Goal: Task Accomplishment & Management: Use online tool/utility

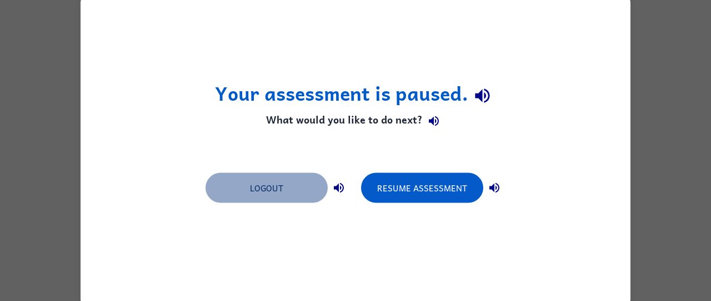
click at [280, 198] on button "Logout" at bounding box center [267, 187] width 122 height 30
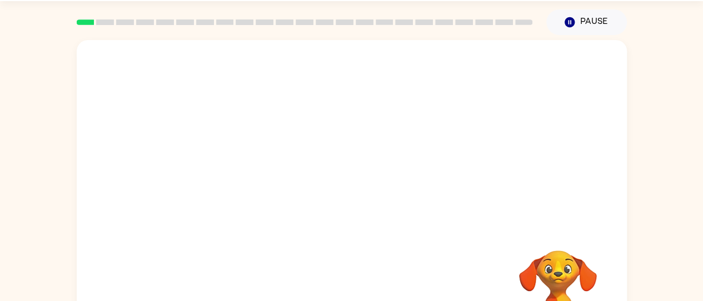
scroll to position [6, 0]
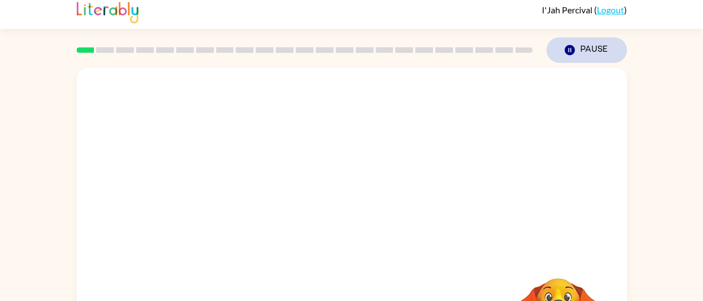
click at [591, 57] on button "Pause Pause" at bounding box center [586, 50] width 81 height 26
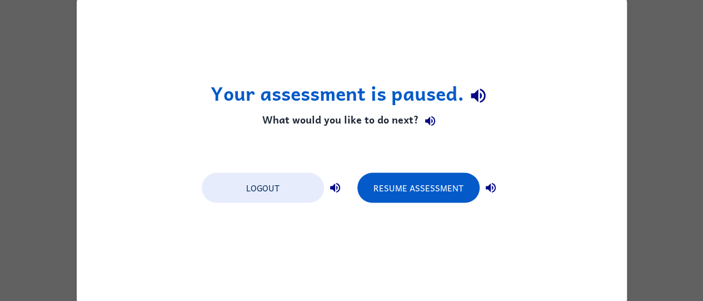
scroll to position [0, 0]
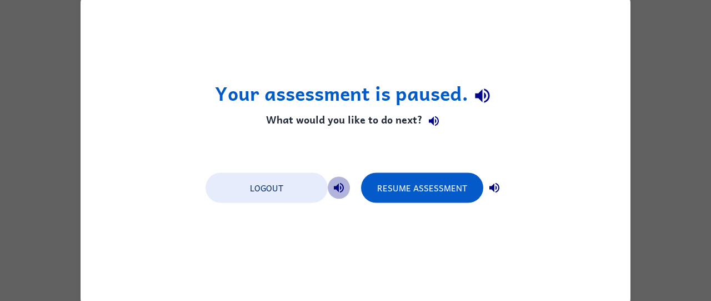
click at [341, 188] on icon "button" at bounding box center [338, 187] width 13 height 13
click at [491, 191] on icon "button" at bounding box center [494, 187] width 13 height 13
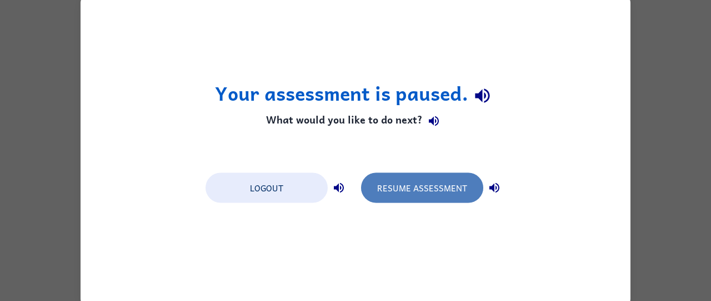
click at [401, 192] on button "Resume Assessment" at bounding box center [422, 187] width 122 height 30
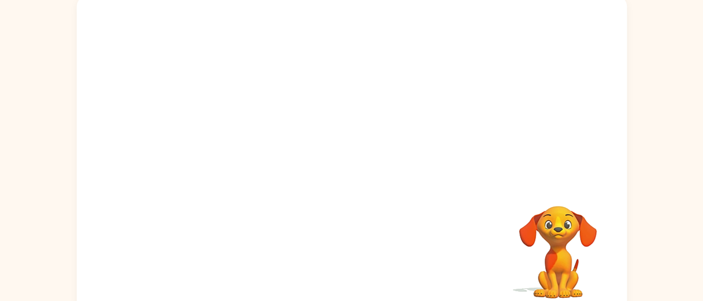
scroll to position [90, 0]
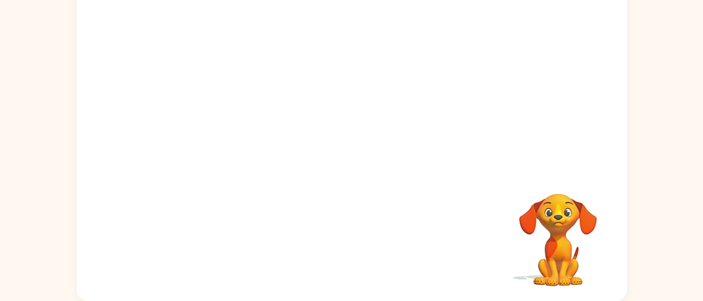
click at [318, 84] on video "Your browser must support playing .mp4 files to use Literably. Please try using…" at bounding box center [352, 76] width 550 height 187
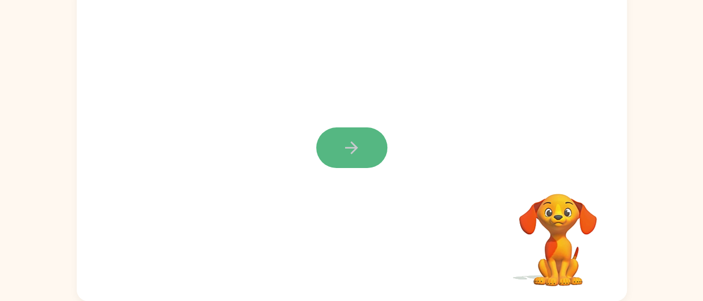
click at [346, 152] on icon "button" at bounding box center [351, 147] width 19 height 19
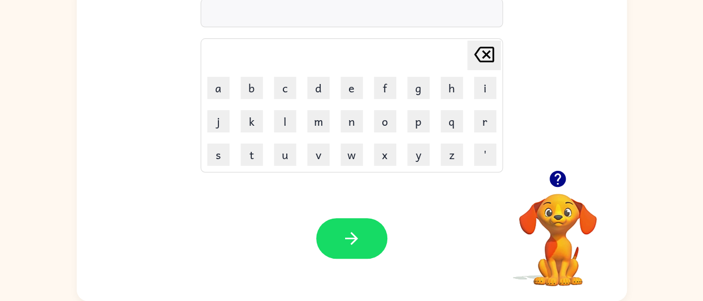
click at [558, 181] on icon "button" at bounding box center [557, 178] width 19 height 19
click at [552, 177] on icon "button" at bounding box center [558, 179] width 16 height 16
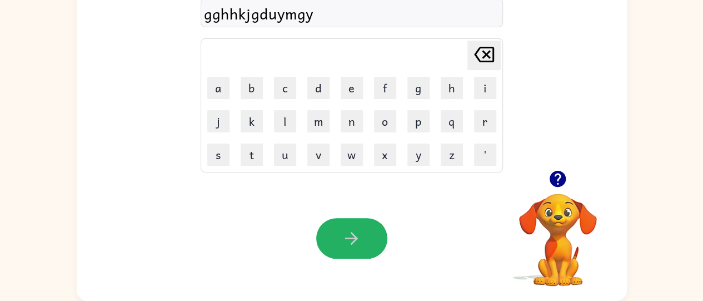
click at [340, 254] on button "button" at bounding box center [351, 238] width 71 height 41
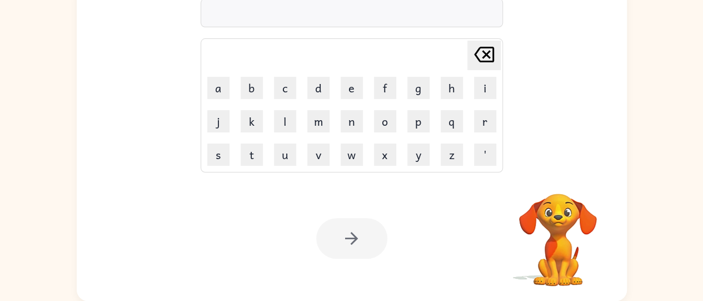
click at [201, 106] on div "[PERSON_NAME] last character input a b c d e f g h i j k l m n o p q r s t u v …" at bounding box center [352, 105] width 302 height 134
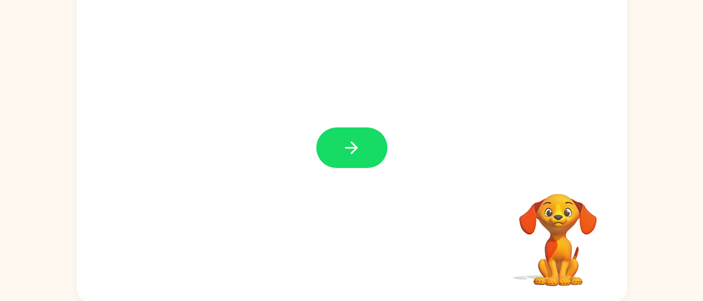
click at [557, 258] on video "Your browser must support playing .mp4 files to use Literably. Please try using…" at bounding box center [557, 231] width 111 height 111
click at [354, 161] on button "button" at bounding box center [351, 147] width 71 height 41
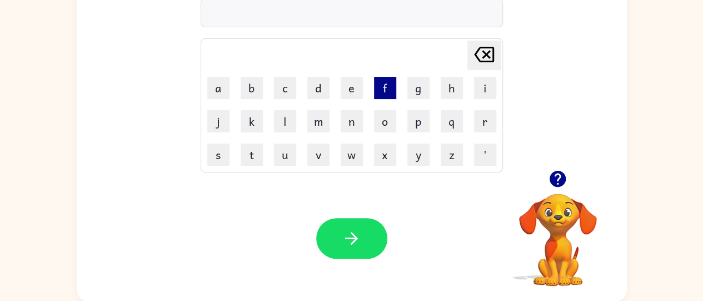
click at [381, 87] on button "f" at bounding box center [385, 88] width 22 height 22
click at [291, 116] on button "l" at bounding box center [285, 121] width 22 height 22
click at [213, 87] on button "a" at bounding box center [218, 88] width 22 height 22
click at [344, 126] on button "n" at bounding box center [352, 121] width 22 height 22
click at [321, 87] on button "d" at bounding box center [318, 88] width 22 height 22
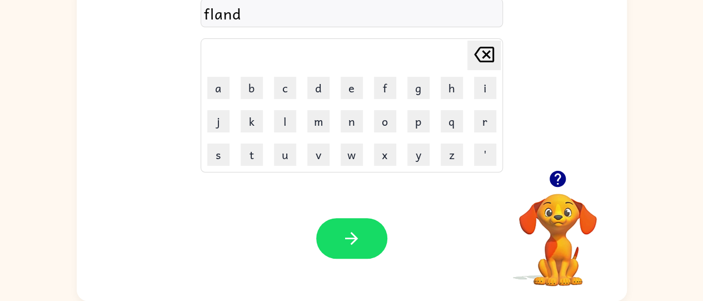
type button "d"
click at [420, 89] on button "g" at bounding box center [418, 88] width 22 height 22
click at [491, 121] on button "r" at bounding box center [485, 121] width 22 height 22
click at [383, 123] on button "o" at bounding box center [385, 121] width 22 height 22
click at [355, 111] on button "n" at bounding box center [352, 121] width 22 height 22
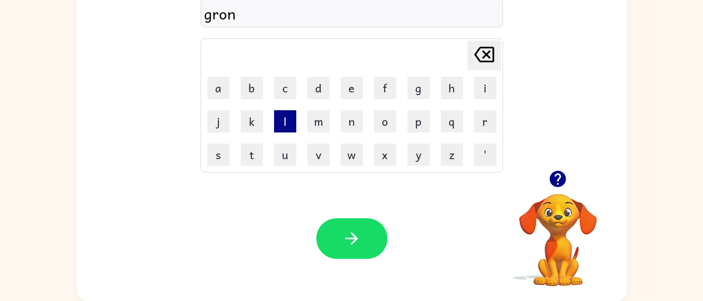
click at [292, 111] on button "l" at bounding box center [285, 121] width 22 height 22
type button "l"
click at [443, 88] on button "h" at bounding box center [452, 88] width 22 height 22
click at [476, 56] on icon at bounding box center [484, 55] width 20 height 16
click at [449, 90] on button "h" at bounding box center [452, 88] width 22 height 22
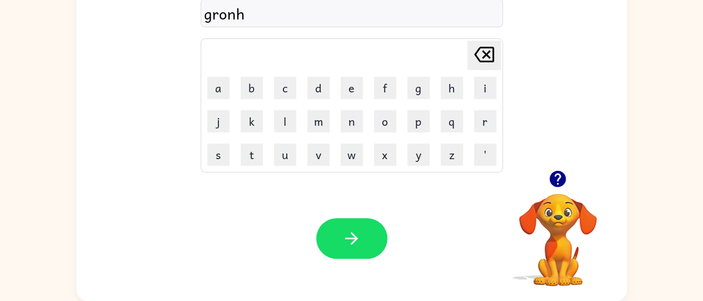
click at [483, 53] on icon at bounding box center [484, 55] width 20 height 16
click at [444, 93] on button "h" at bounding box center [452, 88] width 22 height 22
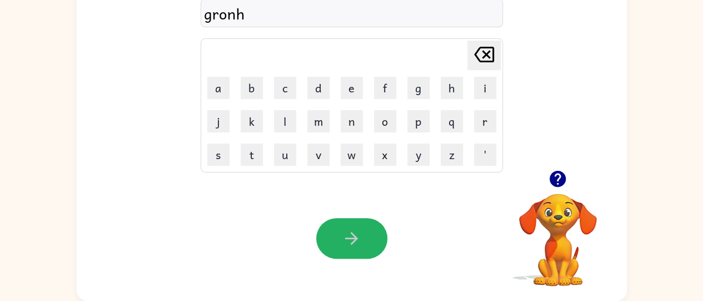
drag, startPoint x: 351, startPoint y: 228, endPoint x: 584, endPoint y: 227, distance: 233.4
click at [584, 227] on div "Your browser must support playing .mp4 files to use Literably. Please try using…" at bounding box center [352, 238] width 550 height 125
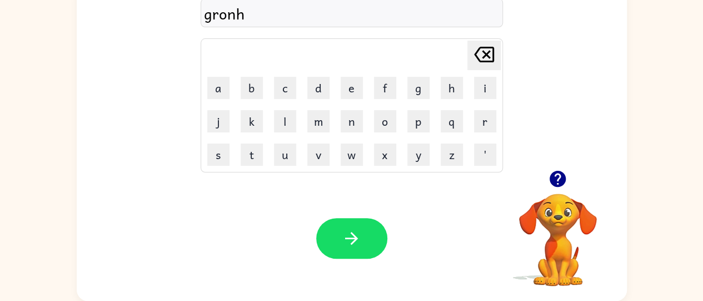
click at [394, 226] on div "Your browser must support playing .mp4 files to use Literably. Please try using…" at bounding box center [352, 238] width 550 height 125
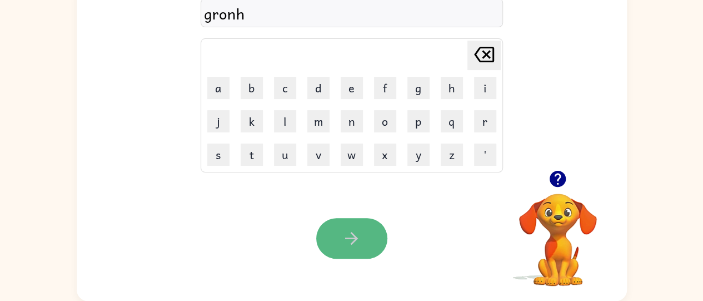
click at [373, 238] on button "button" at bounding box center [351, 238] width 71 height 41
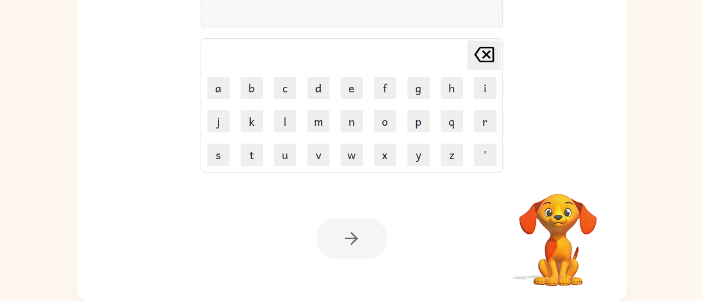
click at [557, 183] on video "Your browser must support playing .mp4 files to use Literably. Please try using…" at bounding box center [557, 231] width 111 height 111
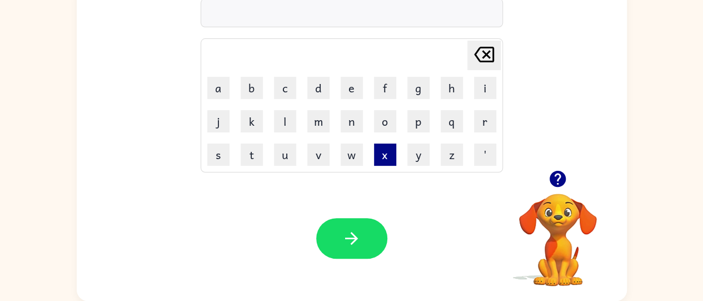
click at [376, 143] on button "x" at bounding box center [385, 154] width 22 height 22
click at [558, 179] on icon "button" at bounding box center [558, 179] width 16 height 16
click at [561, 182] on icon "button" at bounding box center [558, 179] width 16 height 16
click at [562, 188] on icon "button" at bounding box center [557, 178] width 19 height 19
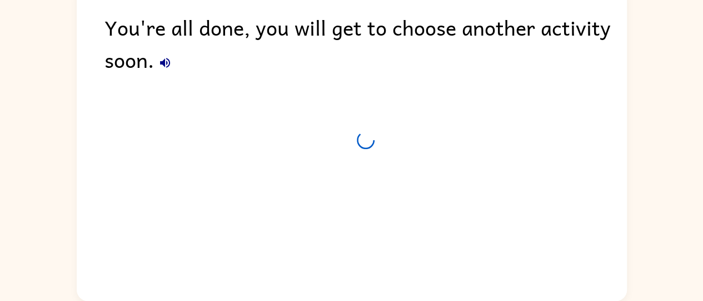
scroll to position [70, 0]
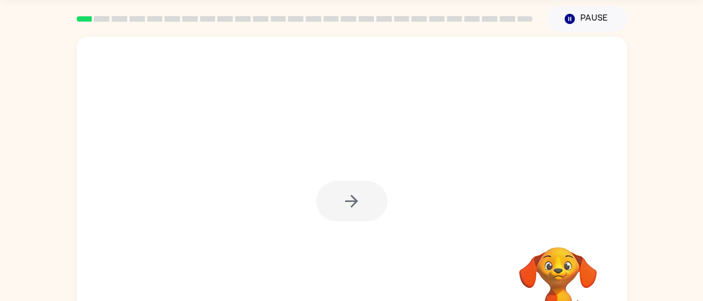
scroll to position [90, 0]
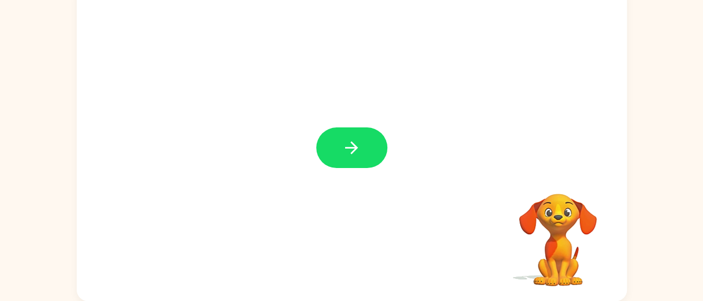
click at [288, 177] on div at bounding box center [352, 141] width 550 height 317
click at [333, 164] on button "button" at bounding box center [351, 147] width 71 height 41
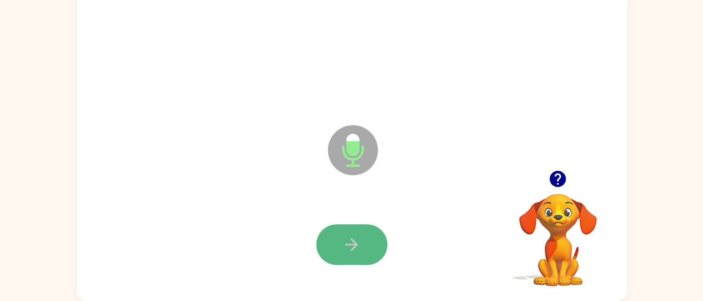
click at [355, 229] on button "button" at bounding box center [351, 244] width 71 height 41
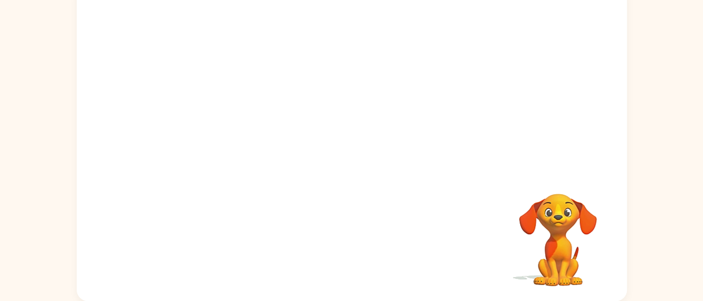
click at [355, 229] on div "Your browser must support playing .mp4 files to use Literably. Please try using…" at bounding box center [352, 141] width 550 height 317
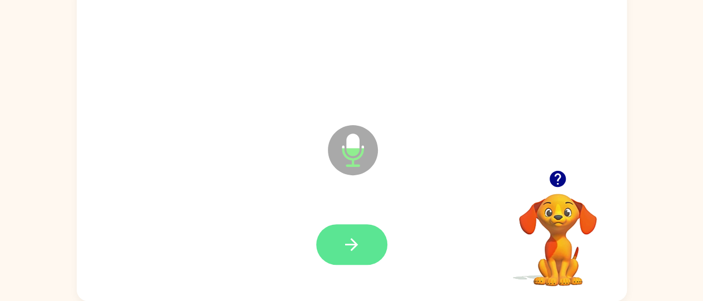
click at [347, 234] on button "button" at bounding box center [351, 244] width 71 height 41
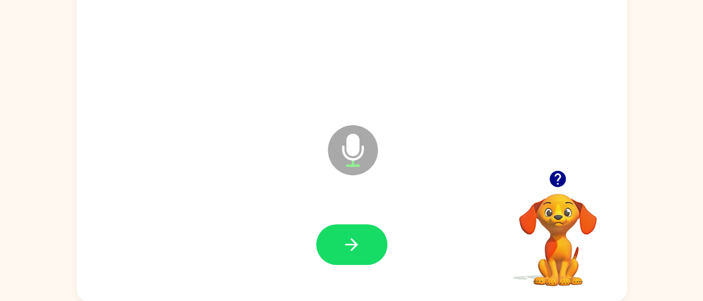
click at [354, 268] on div at bounding box center [352, 244] width 528 height 91
drag, startPoint x: 348, startPoint y: 244, endPoint x: 329, endPoint y: 237, distance: 20.0
click at [352, 244] on icon "button" at bounding box center [351, 244] width 13 height 13
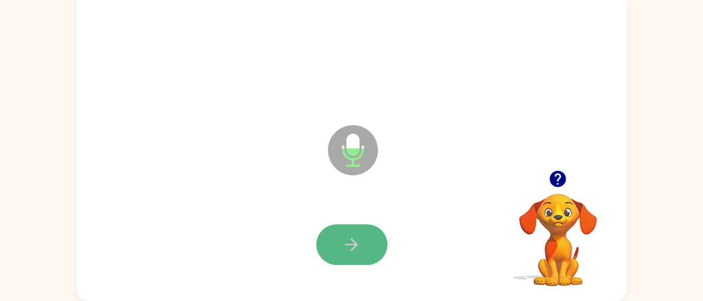
click at [329, 237] on button "button" at bounding box center [351, 244] width 71 height 41
click at [327, 237] on button "button" at bounding box center [351, 244] width 71 height 41
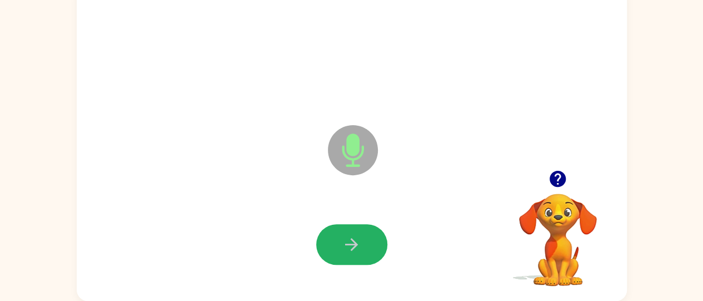
click at [326, 237] on button "button" at bounding box center [351, 244] width 71 height 41
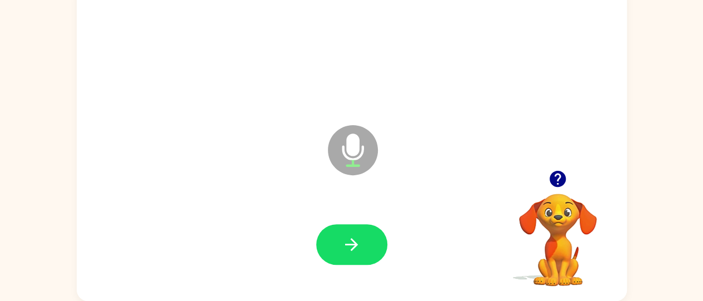
click at [553, 177] on icon "button" at bounding box center [558, 179] width 16 height 16
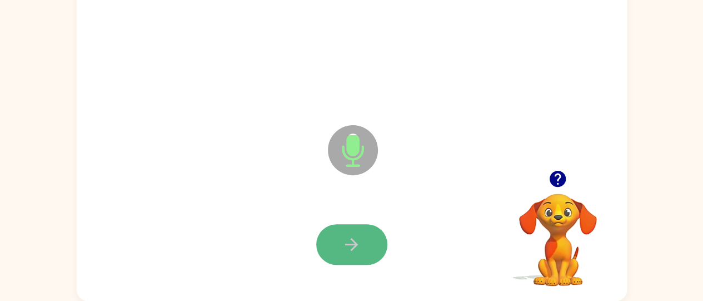
click at [359, 234] on icon "button" at bounding box center [351, 243] width 19 height 19
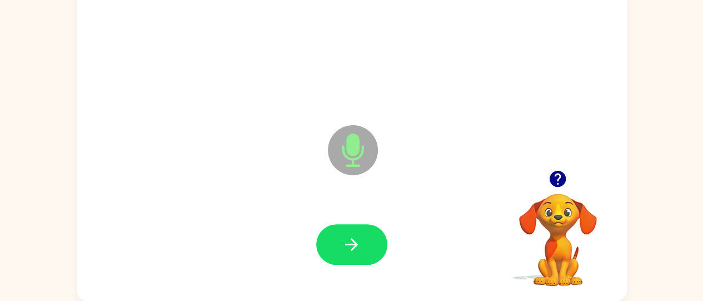
drag, startPoint x: 359, startPoint y: 234, endPoint x: 364, endPoint y: 256, distance: 22.2
click at [364, 256] on button "button" at bounding box center [351, 244] width 71 height 41
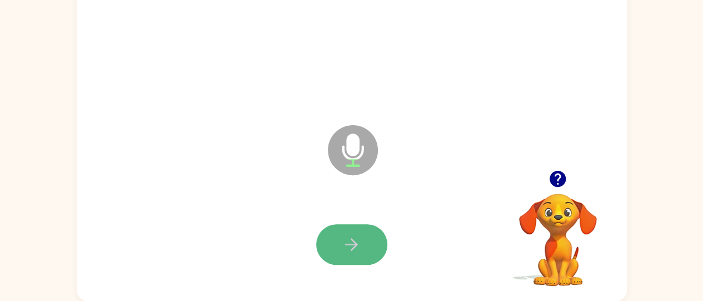
drag, startPoint x: 364, startPoint y: 256, endPoint x: 330, endPoint y: 244, distance: 35.8
click at [330, 244] on button "button" at bounding box center [351, 244] width 71 height 41
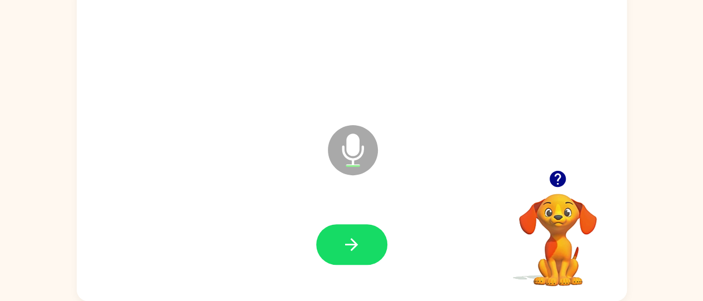
scroll to position [81, 0]
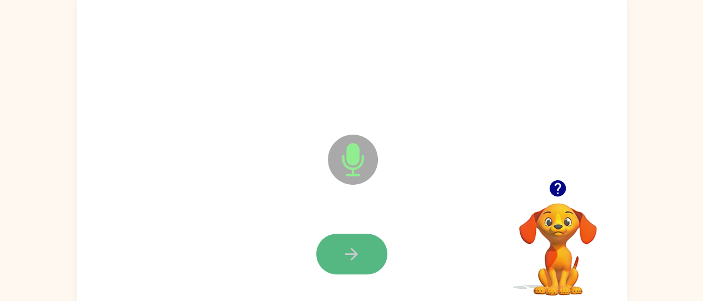
click at [367, 257] on button "button" at bounding box center [351, 253] width 71 height 41
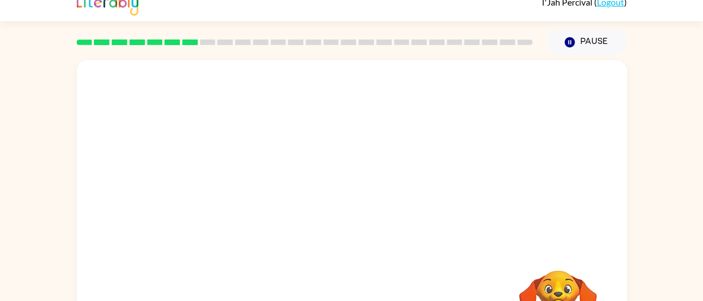
scroll to position [90, 0]
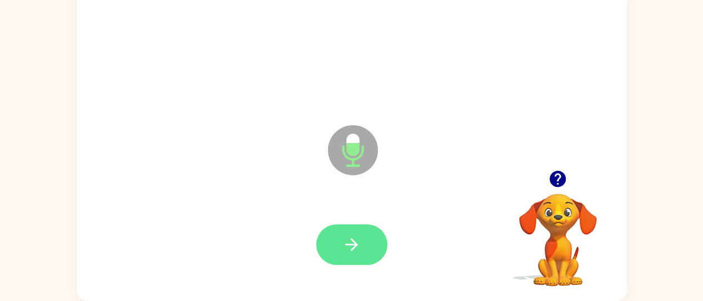
click at [353, 248] on icon "button" at bounding box center [351, 244] width 13 height 13
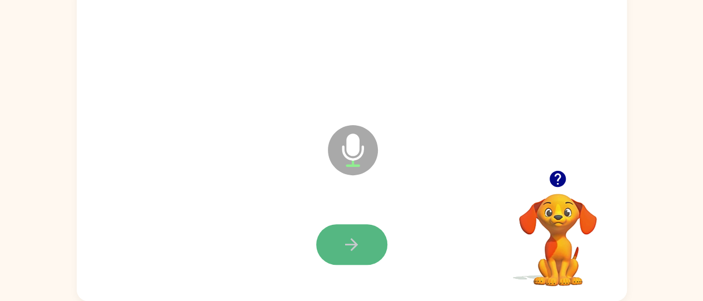
click at [343, 241] on icon "button" at bounding box center [351, 243] width 19 height 19
click at [356, 233] on button "button" at bounding box center [351, 244] width 71 height 41
click at [354, 231] on button "button" at bounding box center [351, 244] width 71 height 41
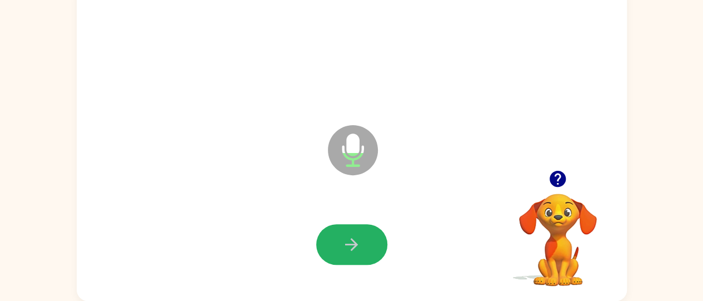
click at [354, 231] on button "button" at bounding box center [351, 244] width 71 height 41
click at [354, 224] on button "button" at bounding box center [351, 244] width 71 height 41
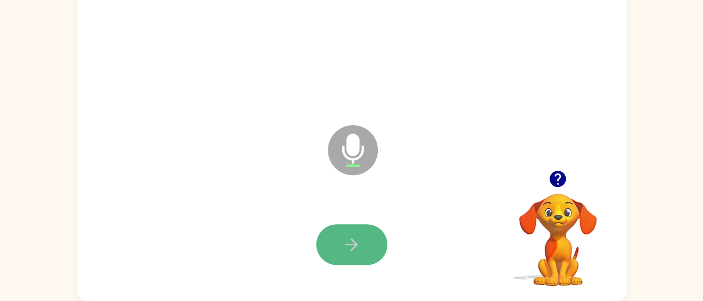
click at [354, 228] on button "button" at bounding box center [351, 244] width 71 height 41
click at [353, 228] on button "button" at bounding box center [351, 244] width 71 height 41
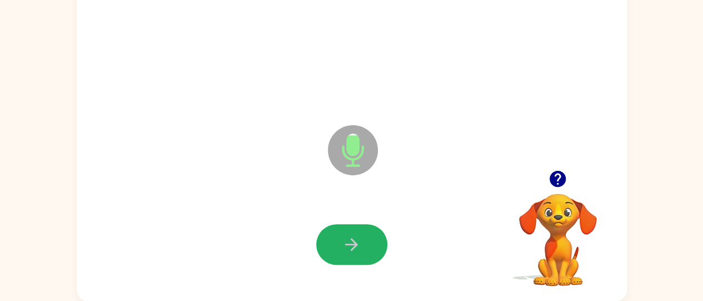
click at [337, 232] on button "button" at bounding box center [351, 244] width 71 height 41
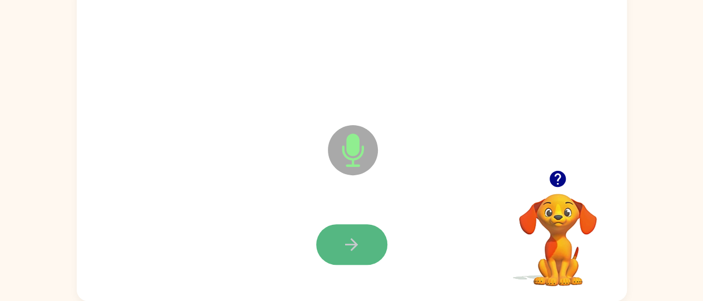
click at [337, 232] on button "button" at bounding box center [351, 244] width 71 height 41
click at [337, 233] on button "button" at bounding box center [351, 244] width 71 height 41
click at [339, 231] on button "button" at bounding box center [351, 244] width 71 height 41
click at [344, 234] on icon "button" at bounding box center [351, 243] width 19 height 19
click at [343, 237] on icon "button" at bounding box center [351, 243] width 19 height 19
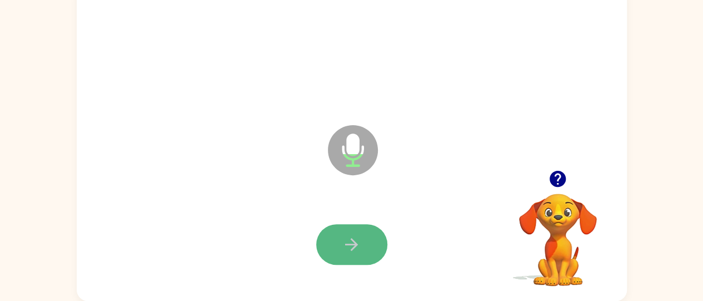
drag, startPoint x: 343, startPoint y: 253, endPoint x: 351, endPoint y: 242, distance: 13.6
drag, startPoint x: 351, startPoint y: 242, endPoint x: 334, endPoint y: 249, distance: 17.7
click at [334, 249] on button "button" at bounding box center [351, 244] width 71 height 41
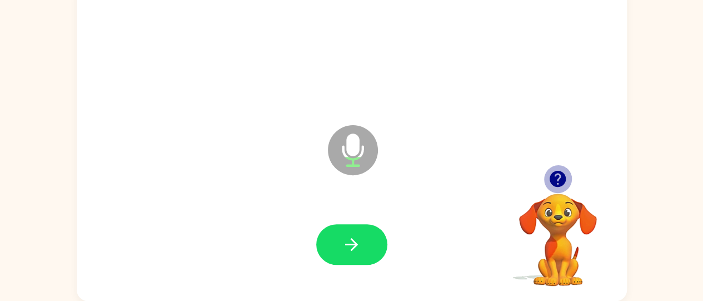
click at [563, 185] on icon "button" at bounding box center [557, 178] width 19 height 19
click at [561, 181] on icon "button" at bounding box center [558, 179] width 16 height 16
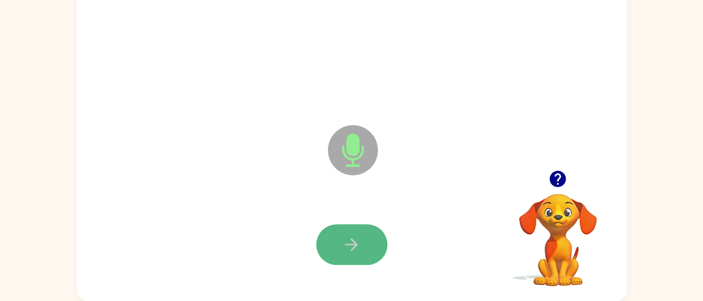
click at [350, 237] on icon "button" at bounding box center [351, 243] width 19 height 19
click at [351, 237] on icon "button" at bounding box center [351, 243] width 19 height 19
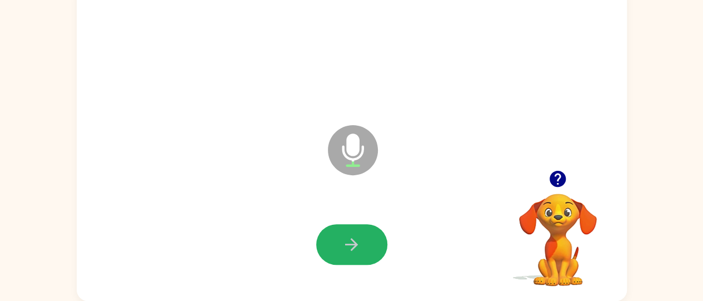
click at [351, 237] on icon "button" at bounding box center [351, 243] width 19 height 19
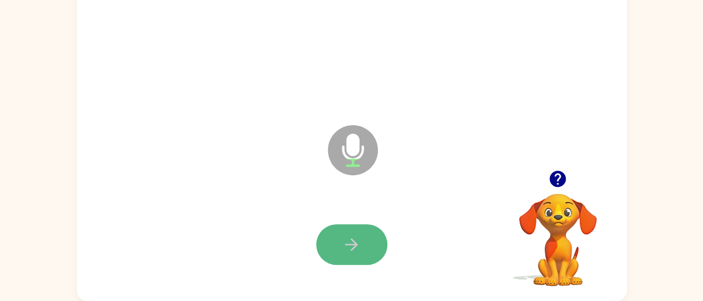
click at [347, 235] on icon "button" at bounding box center [351, 243] width 19 height 19
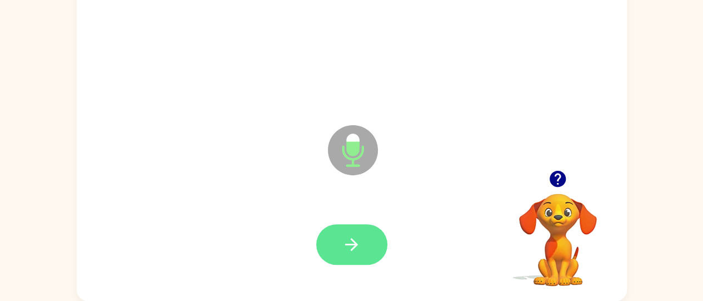
click at [350, 247] on icon "button" at bounding box center [351, 243] width 19 height 19
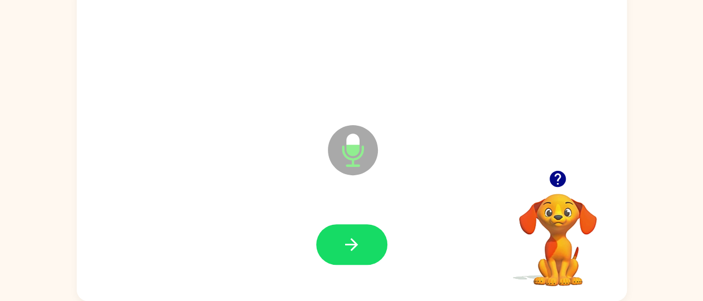
click at [356, 254] on button "button" at bounding box center [351, 244] width 71 height 41
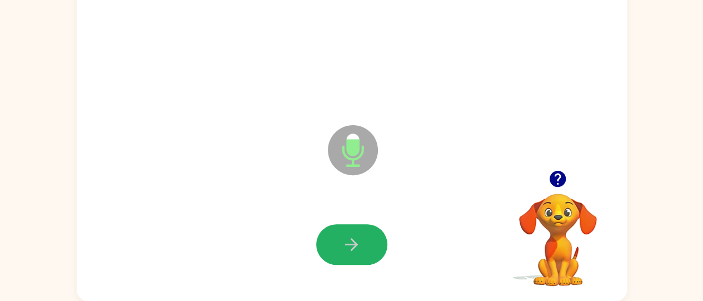
click at [356, 254] on button "button" at bounding box center [351, 244] width 71 height 41
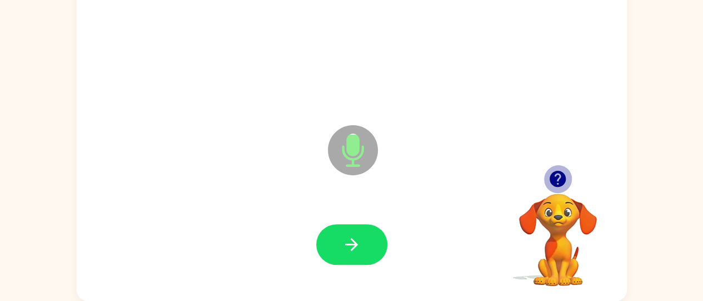
click at [555, 181] on icon "button" at bounding box center [558, 179] width 16 height 16
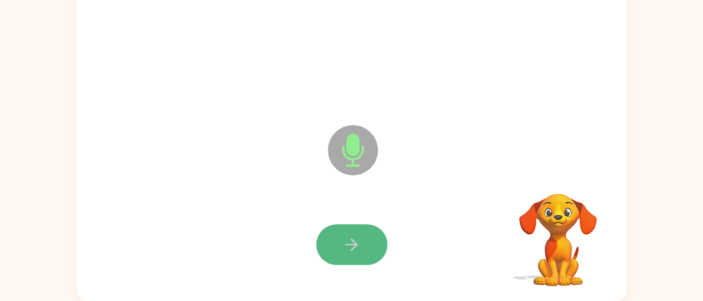
click at [362, 246] on button "button" at bounding box center [351, 244] width 71 height 41
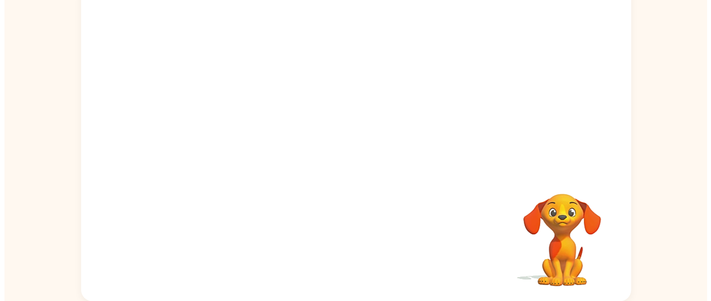
scroll to position [0, 0]
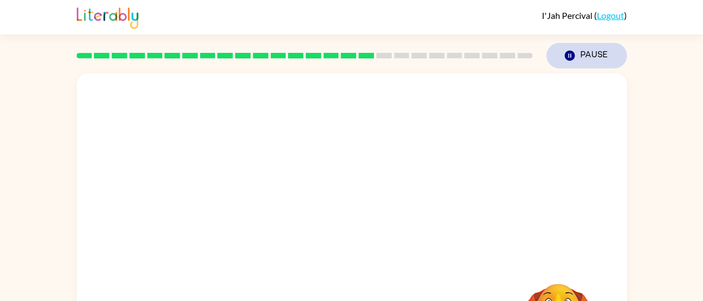
click at [590, 56] on button "Pause Pause" at bounding box center [586, 56] width 81 height 26
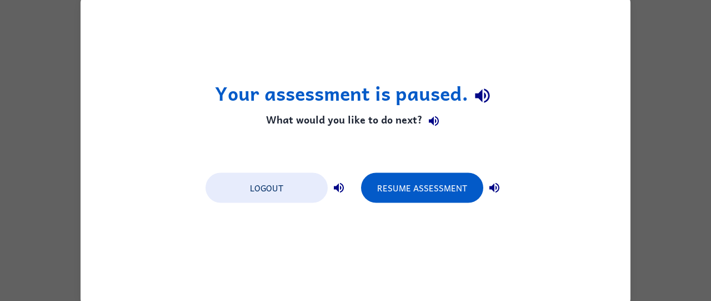
click at [436, 131] on button "button" at bounding box center [434, 121] width 22 height 22
click at [432, 120] on icon "button" at bounding box center [434, 121] width 10 height 10
click at [469, 96] on button "button" at bounding box center [482, 96] width 28 height 28
click at [433, 121] on icon "button" at bounding box center [434, 121] width 10 height 10
click at [341, 190] on icon "button" at bounding box center [338, 187] width 13 height 13
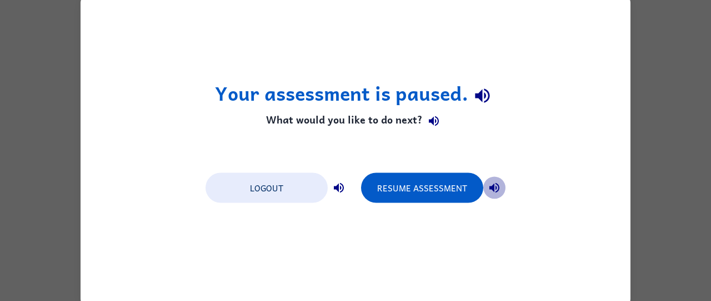
click at [493, 193] on icon "button" at bounding box center [494, 187] width 13 height 13
click at [340, 194] on button "button" at bounding box center [339, 187] width 22 height 22
click at [328, 176] on button "button" at bounding box center [339, 187] width 22 height 22
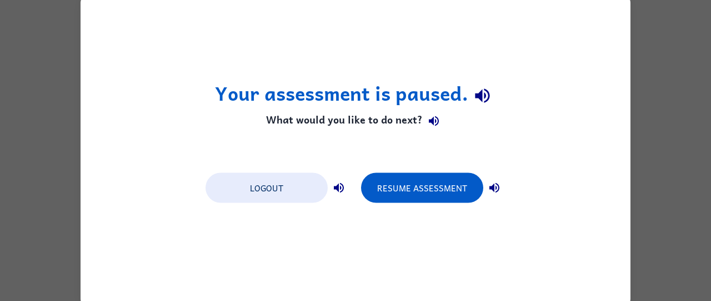
click at [328, 176] on button "button" at bounding box center [339, 187] width 22 height 22
click at [494, 182] on icon "button" at bounding box center [494, 187] width 13 height 13
click at [483, 176] on button "button" at bounding box center [494, 187] width 22 height 22
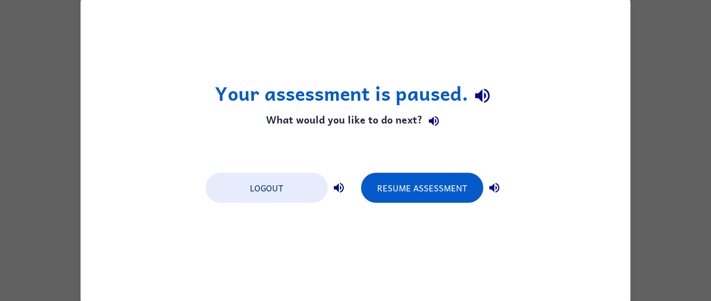
click at [483, 176] on button "button" at bounding box center [494, 187] width 22 height 22
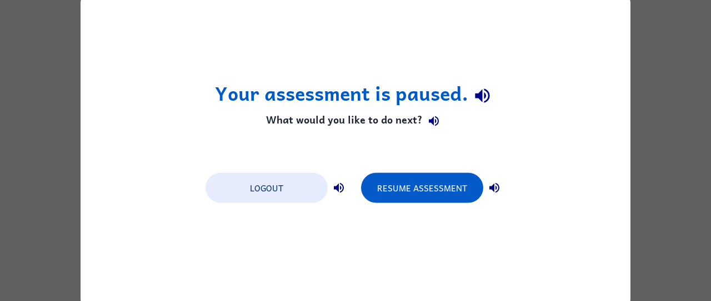
click at [483, 176] on button "button" at bounding box center [494, 187] width 22 height 22
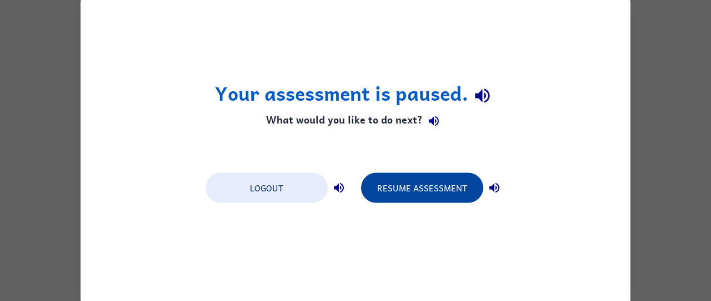
click at [483, 176] on button "button" at bounding box center [494, 187] width 22 height 22
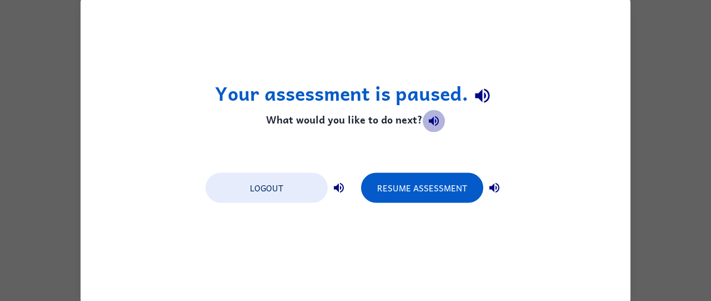
click at [432, 121] on icon "button" at bounding box center [434, 121] width 10 height 10
click at [338, 192] on icon "button" at bounding box center [338, 187] width 13 height 13
click at [492, 182] on icon "button" at bounding box center [494, 187] width 13 height 13
click at [332, 186] on icon "button" at bounding box center [338, 187] width 13 height 13
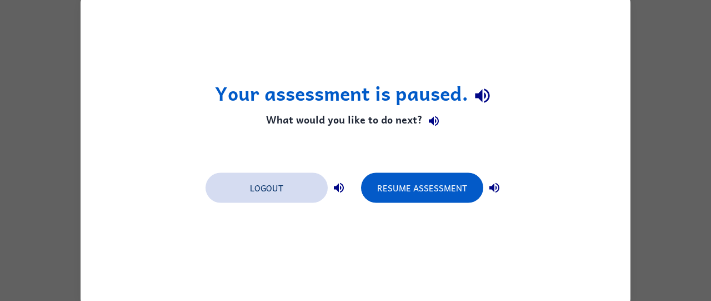
click at [306, 185] on button "Logout" at bounding box center [267, 187] width 122 height 30
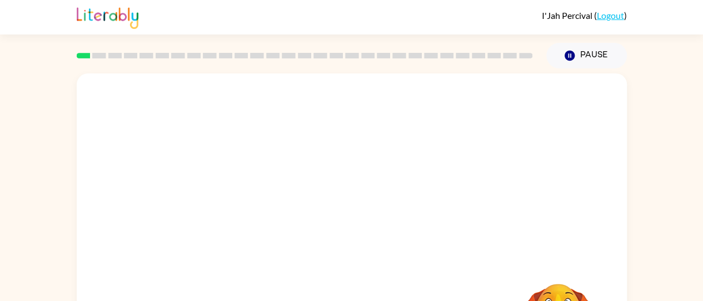
click at [691, 161] on div "Your browser must support playing .mp4 files to use Literably. Please try using…" at bounding box center [351, 229] width 703 height 322
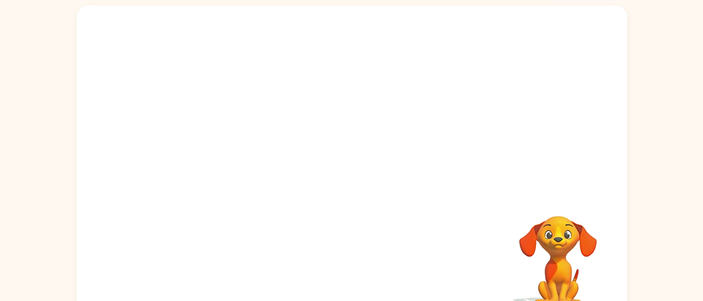
scroll to position [90, 0]
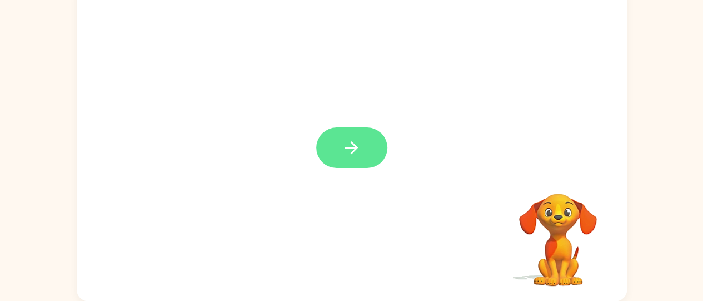
click at [344, 152] on icon "button" at bounding box center [351, 147] width 19 height 19
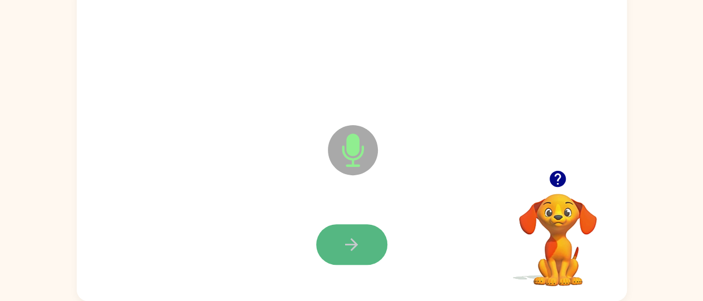
click at [357, 242] on icon "button" at bounding box center [351, 243] width 19 height 19
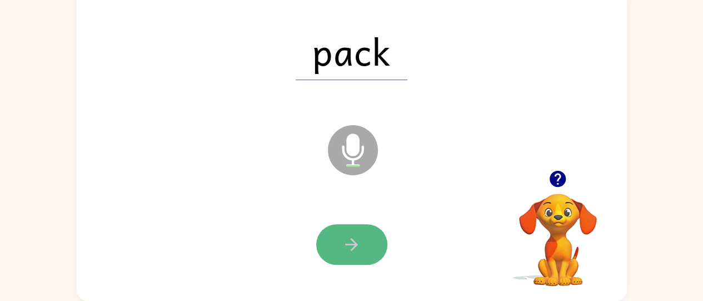
click at [359, 241] on icon "button" at bounding box center [351, 243] width 19 height 19
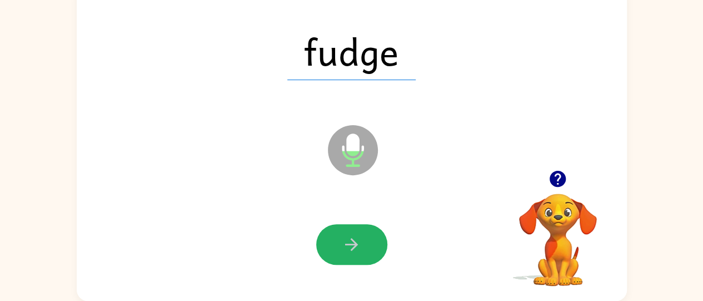
click at [359, 241] on icon "button" at bounding box center [351, 243] width 19 height 19
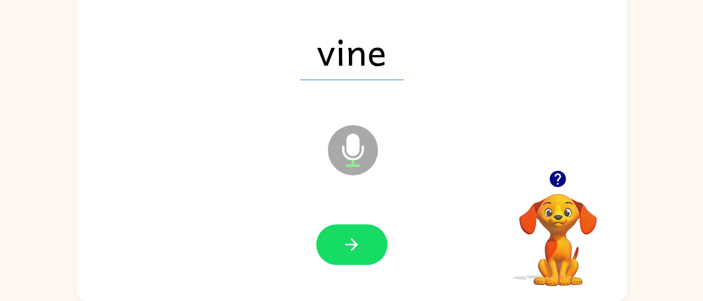
click at [362, 231] on button "button" at bounding box center [351, 244] width 71 height 41
click at [283, 165] on div "crude Microphone The Microphone is here when it is your turn to talk" at bounding box center [352, 141] width 550 height 317
click at [286, 164] on div "crude Microphone The Microphone is here when it is your turn to talk" at bounding box center [352, 141] width 550 height 317
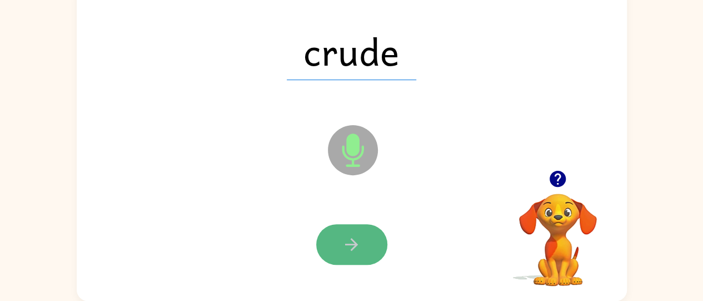
click at [352, 241] on icon "button" at bounding box center [351, 243] width 19 height 19
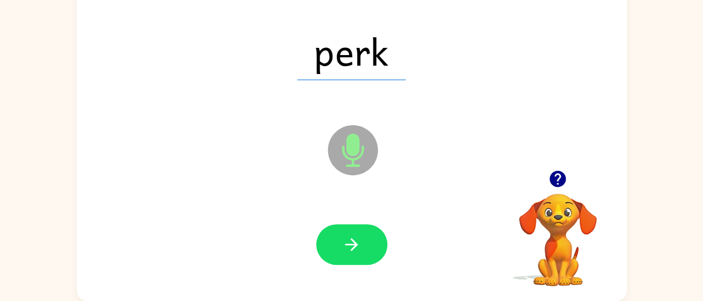
click at [352, 241] on icon "button" at bounding box center [351, 243] width 19 height 19
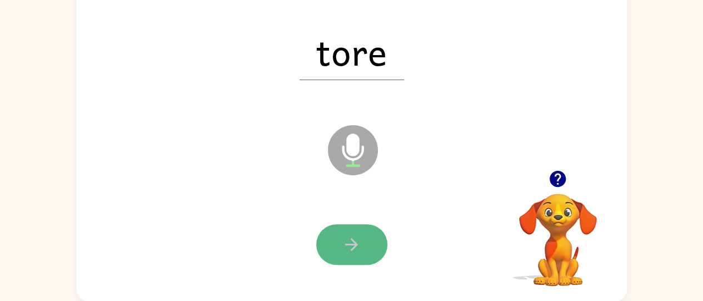
click at [352, 240] on icon "button" at bounding box center [351, 244] width 13 height 13
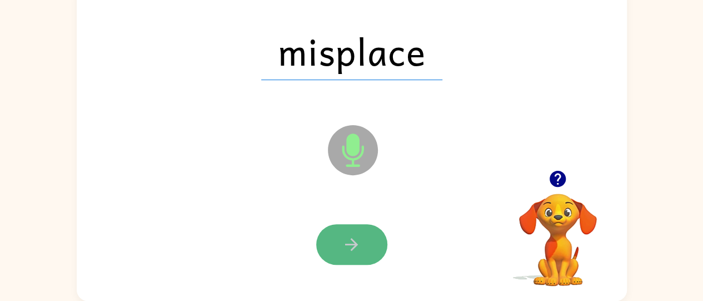
click at [354, 243] on icon "button" at bounding box center [351, 243] width 19 height 19
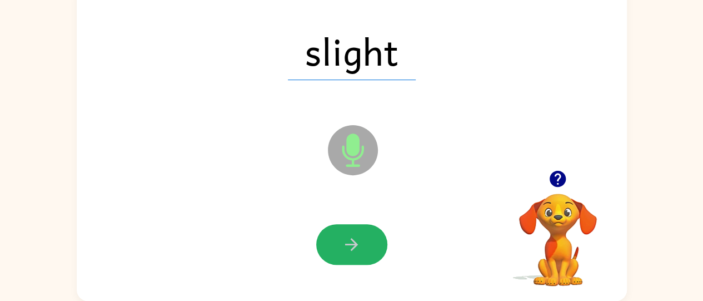
click at [354, 241] on icon "button" at bounding box center [351, 243] width 19 height 19
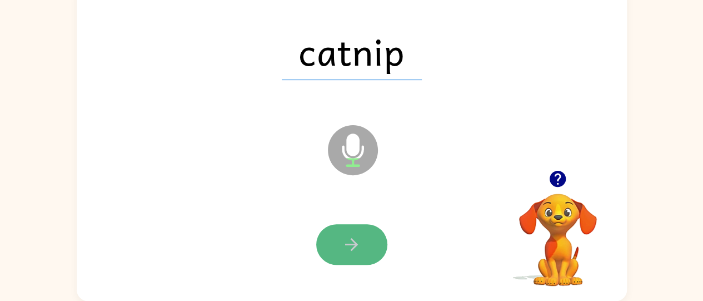
click at [354, 239] on icon "button" at bounding box center [351, 243] width 19 height 19
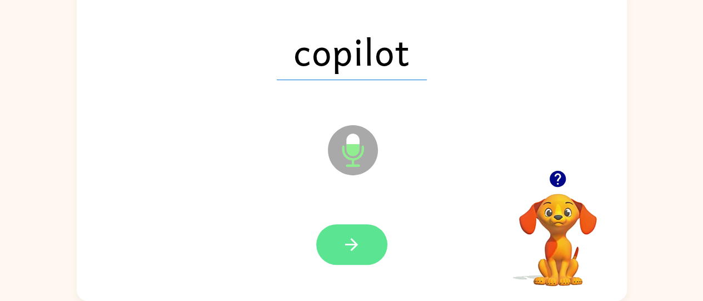
click at [360, 247] on icon "button" at bounding box center [351, 243] width 19 height 19
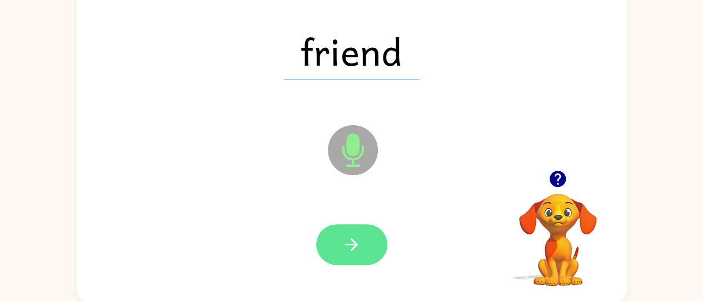
click at [363, 241] on button "button" at bounding box center [351, 244] width 71 height 41
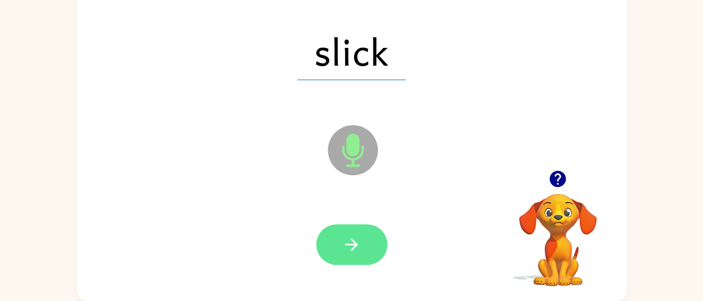
click at [354, 241] on icon "button" at bounding box center [351, 244] width 13 height 13
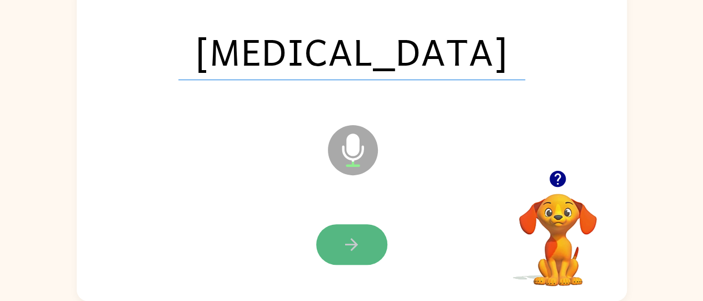
click at [342, 244] on icon "button" at bounding box center [351, 243] width 19 height 19
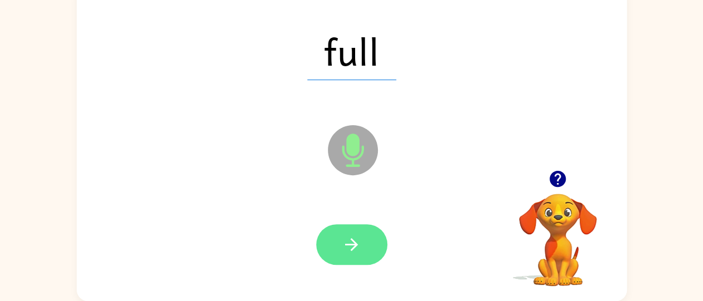
click at [362, 239] on button "button" at bounding box center [351, 244] width 71 height 41
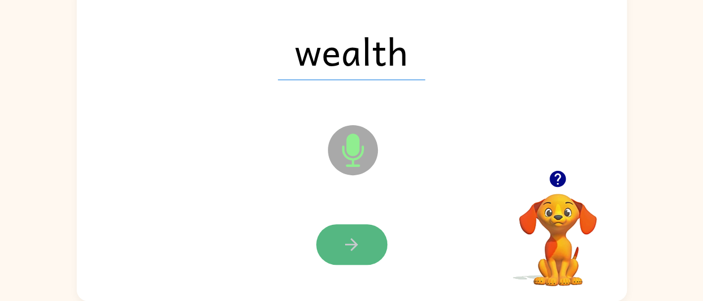
click at [338, 254] on button "button" at bounding box center [351, 244] width 71 height 41
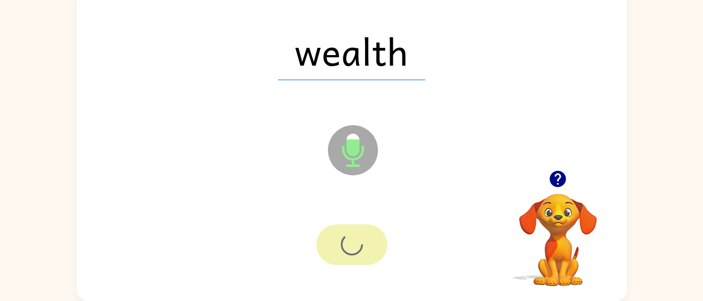
click at [338, 254] on div at bounding box center [351, 244] width 71 height 41
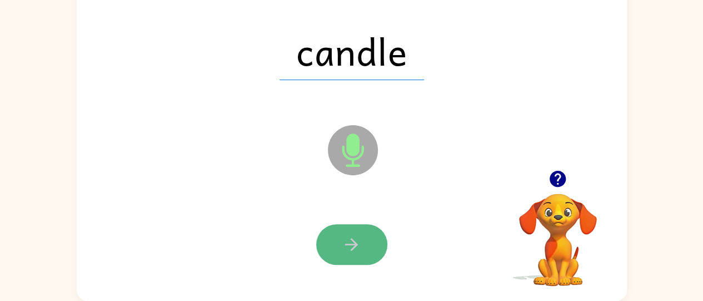
click at [338, 250] on button "button" at bounding box center [351, 244] width 71 height 41
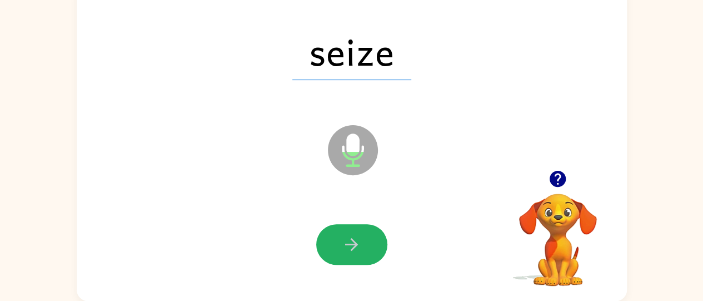
click at [335, 240] on button "button" at bounding box center [351, 244] width 71 height 41
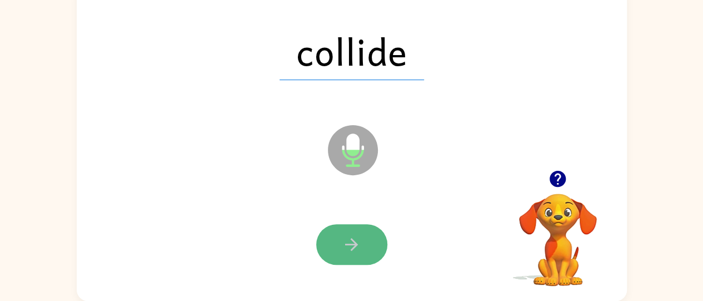
click at [334, 238] on button "button" at bounding box center [351, 244] width 71 height 41
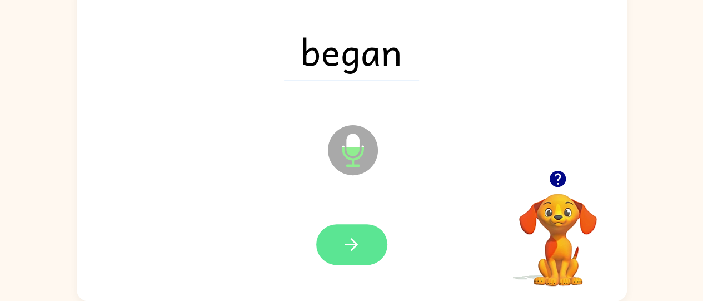
click at [333, 239] on button "button" at bounding box center [351, 244] width 71 height 41
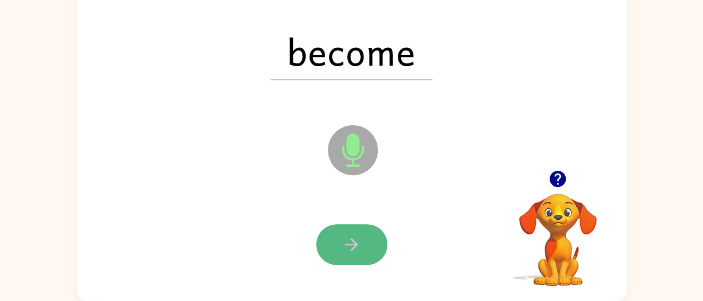
click at [330, 242] on button "button" at bounding box center [351, 244] width 71 height 41
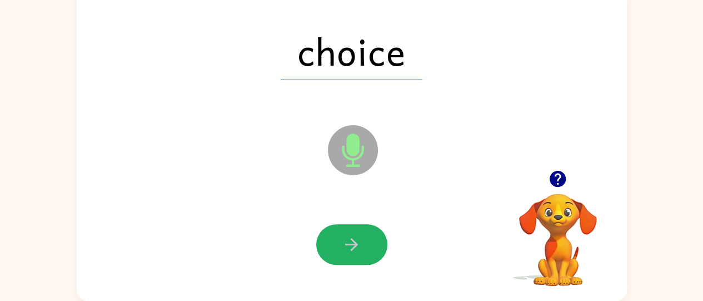
click at [351, 228] on button "button" at bounding box center [351, 244] width 71 height 41
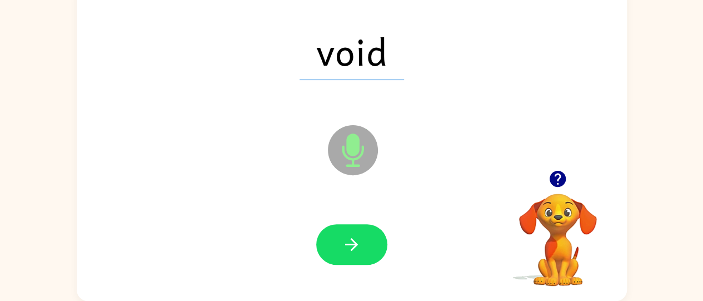
click at [348, 222] on div at bounding box center [352, 244] width 528 height 91
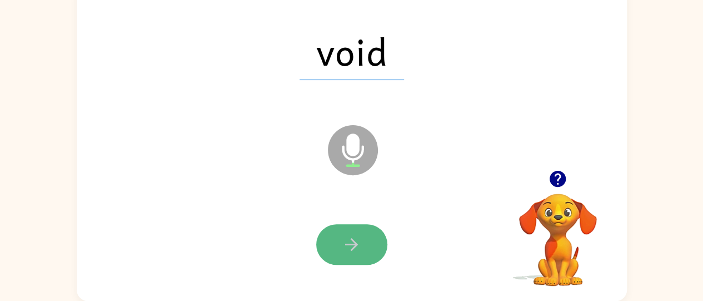
click at [342, 252] on icon "button" at bounding box center [351, 243] width 19 height 19
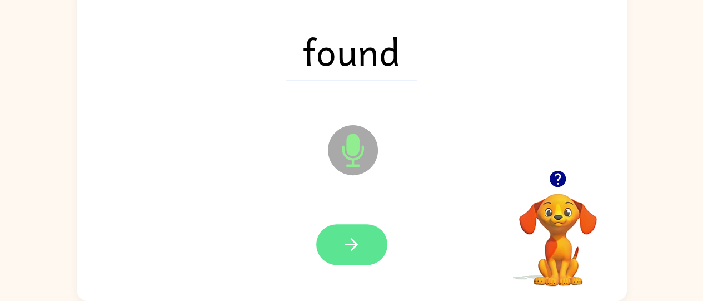
click at [342, 252] on icon "button" at bounding box center [351, 243] width 19 height 19
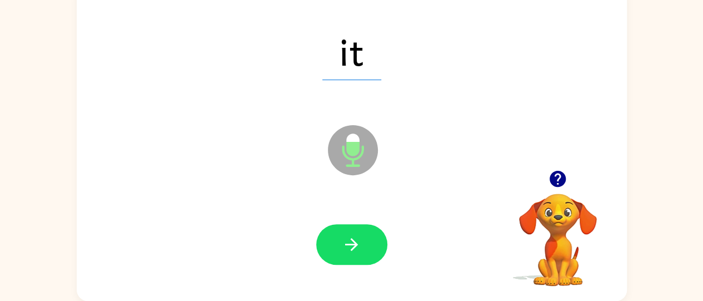
click at [342, 252] on icon "button" at bounding box center [351, 243] width 19 height 19
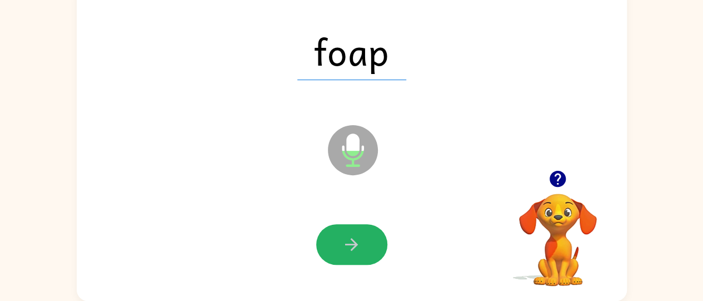
click at [342, 252] on icon "button" at bounding box center [351, 243] width 19 height 19
click at [342, 251] on icon "button" at bounding box center [351, 243] width 19 height 19
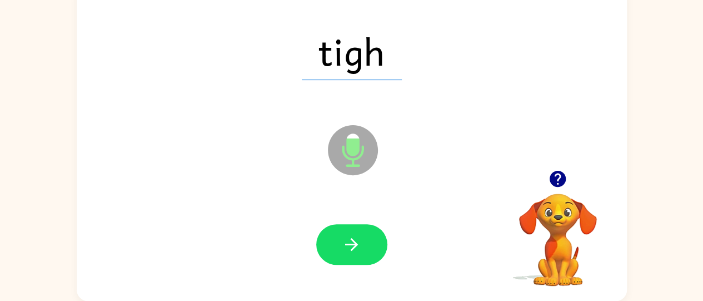
click at [353, 269] on div at bounding box center [352, 244] width 528 height 91
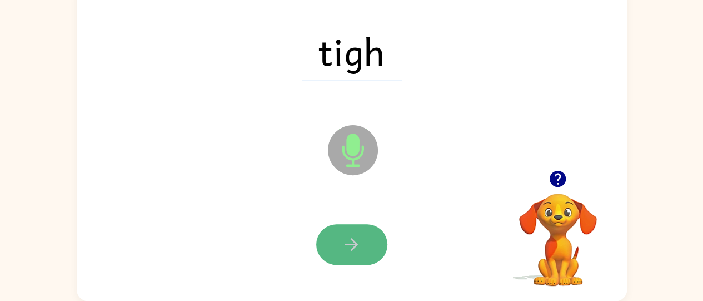
click at [345, 255] on button "button" at bounding box center [351, 244] width 71 height 41
click at [330, 251] on button "button" at bounding box center [351, 244] width 71 height 41
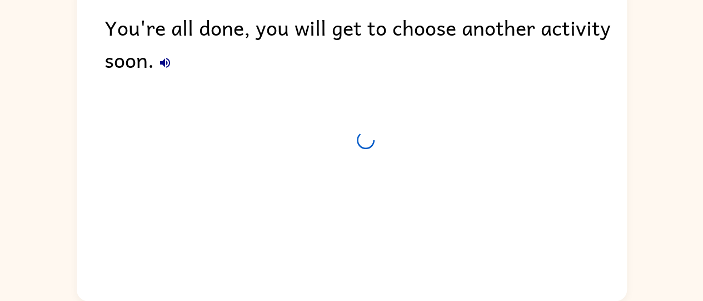
scroll to position [70, 0]
